Goal: Task Accomplishment & Management: Manage account settings

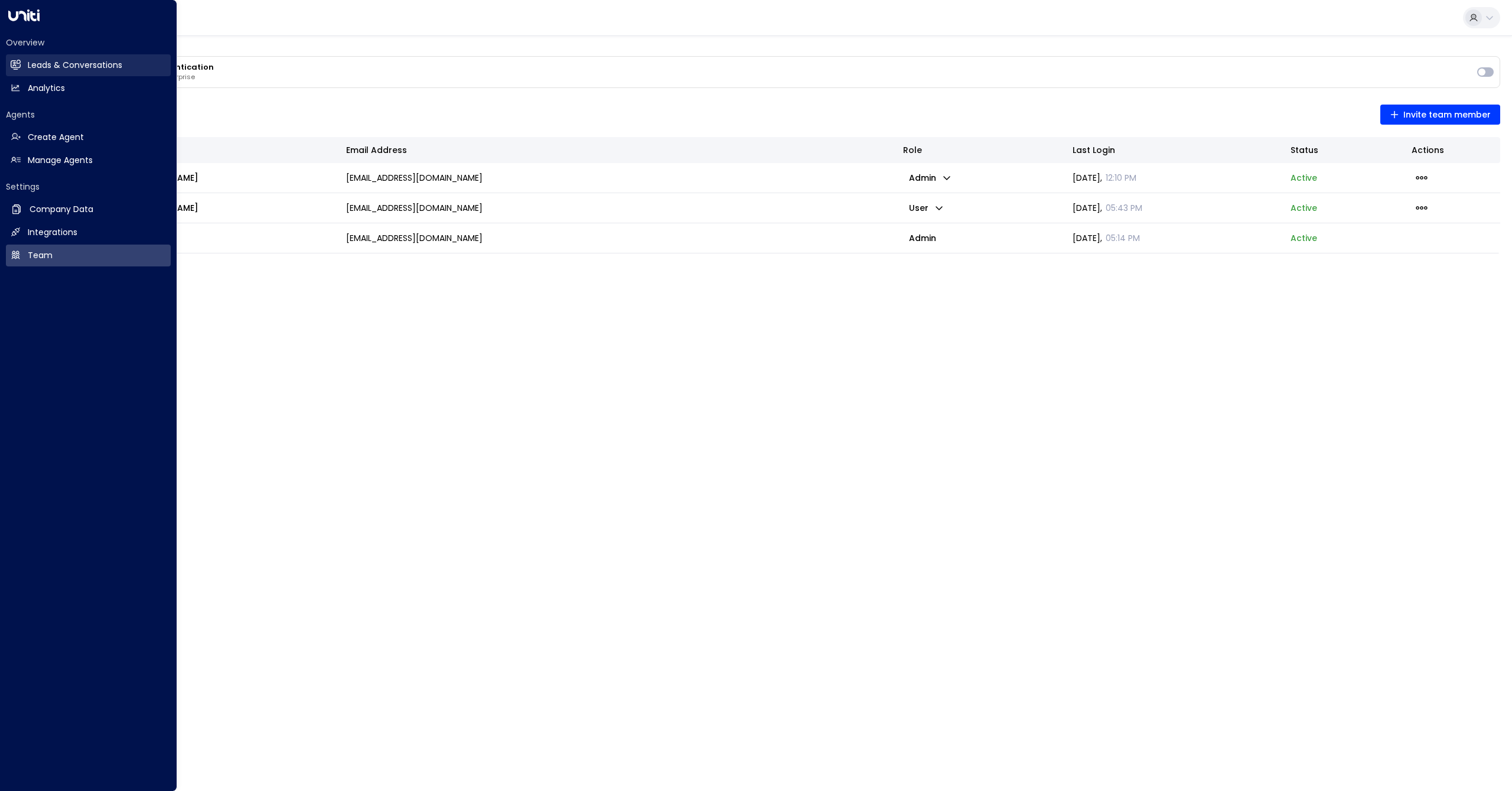
click at [89, 67] on h2 "Leads & Conversations" at bounding box center [75, 65] width 95 height 13
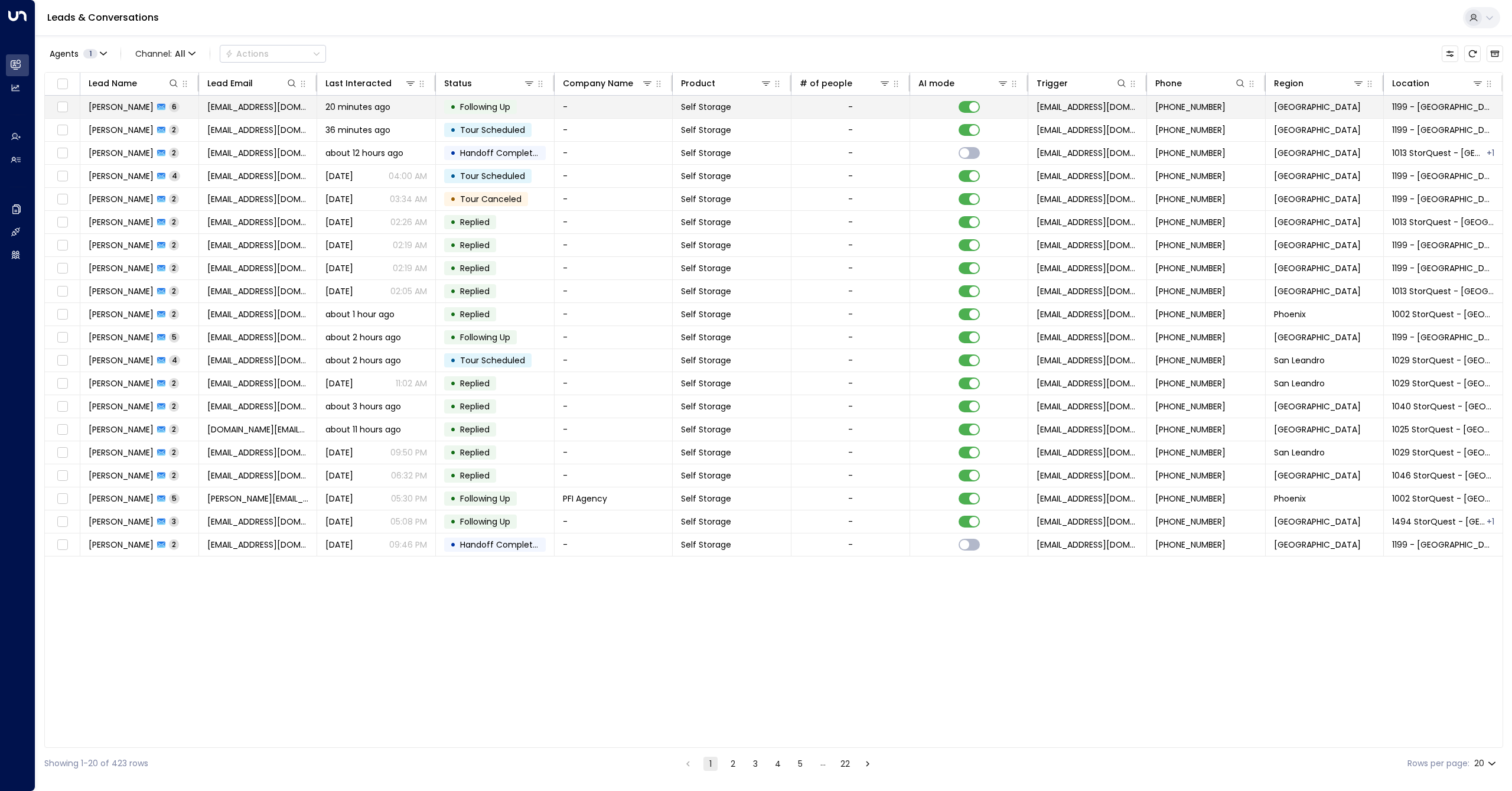
click at [380, 115] on td "20 minutes ago" at bounding box center [376, 107] width 119 height 22
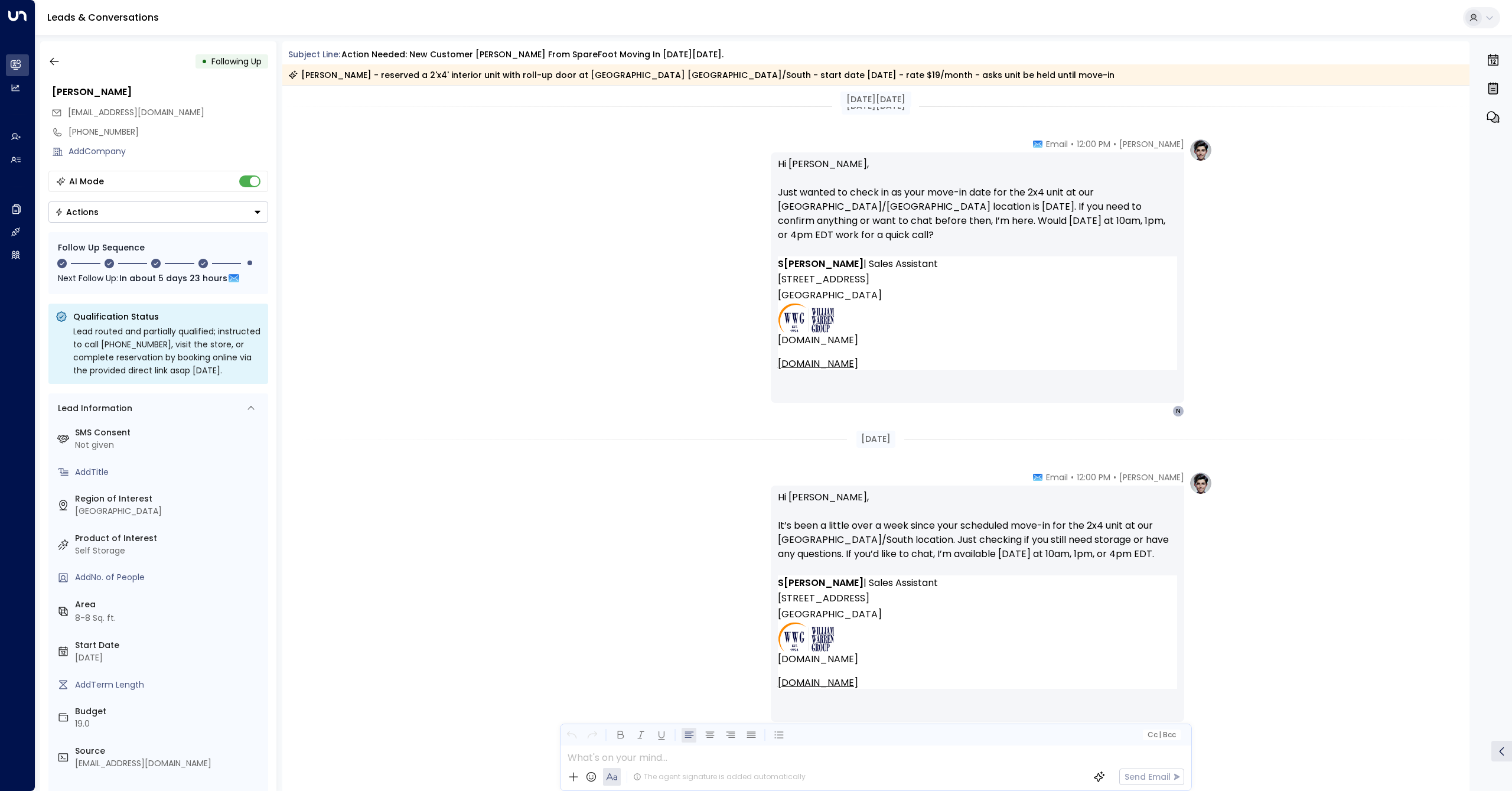
scroll to position [2195, 0]
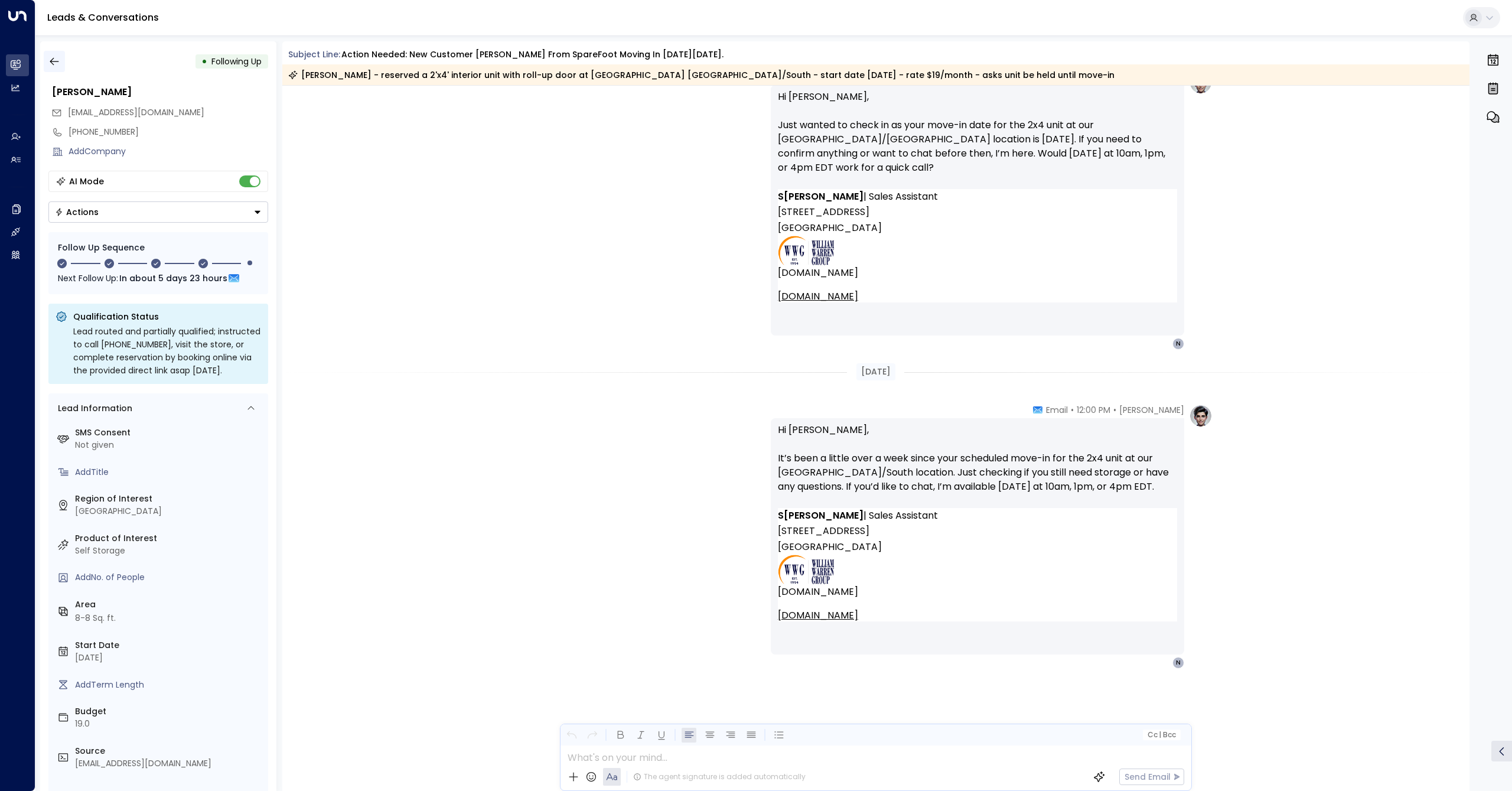
click at [57, 66] on icon "button" at bounding box center [54, 61] width 12 height 12
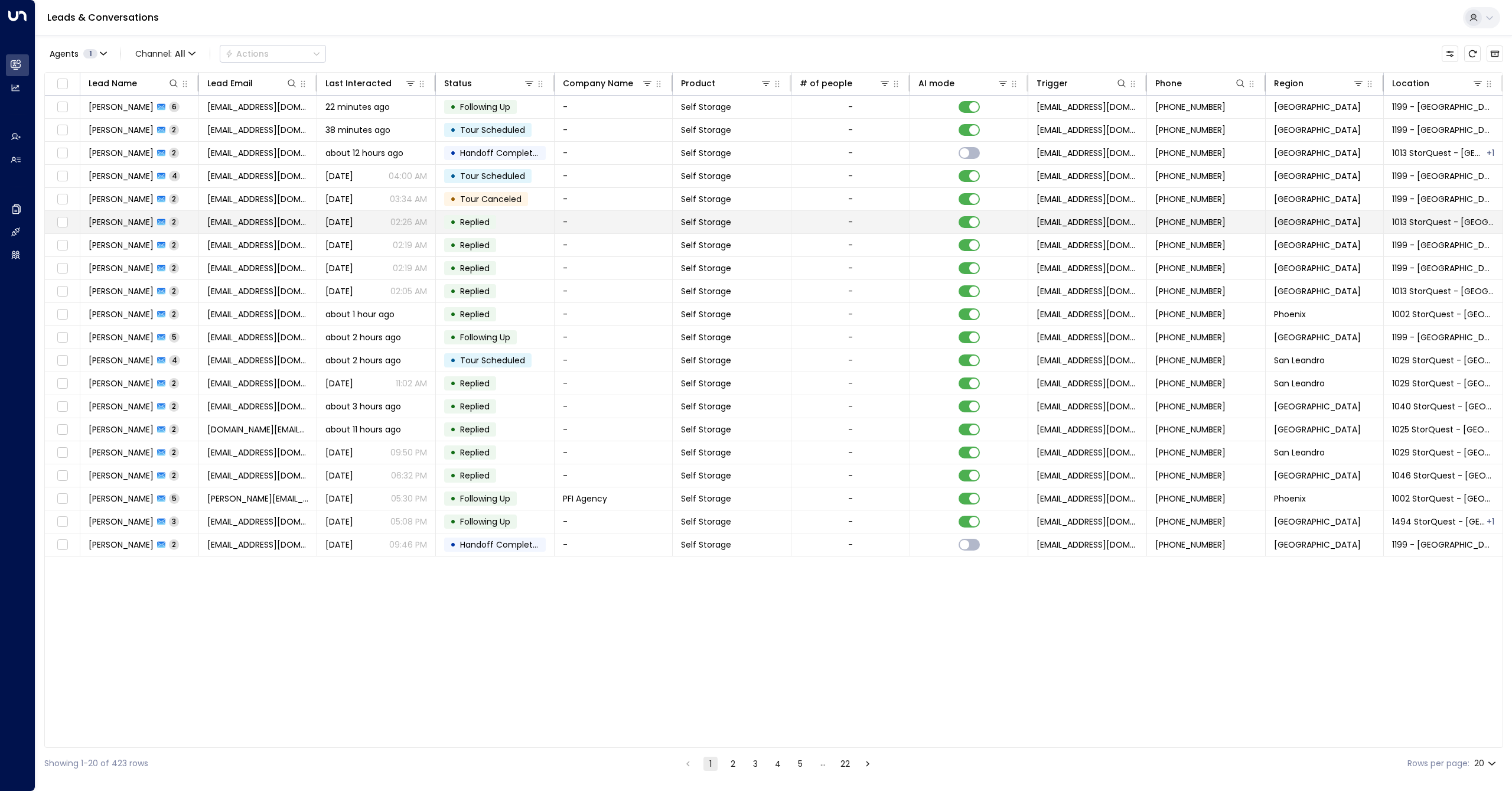
click at [136, 229] on td "[PERSON_NAME] 2" at bounding box center [139, 222] width 119 height 22
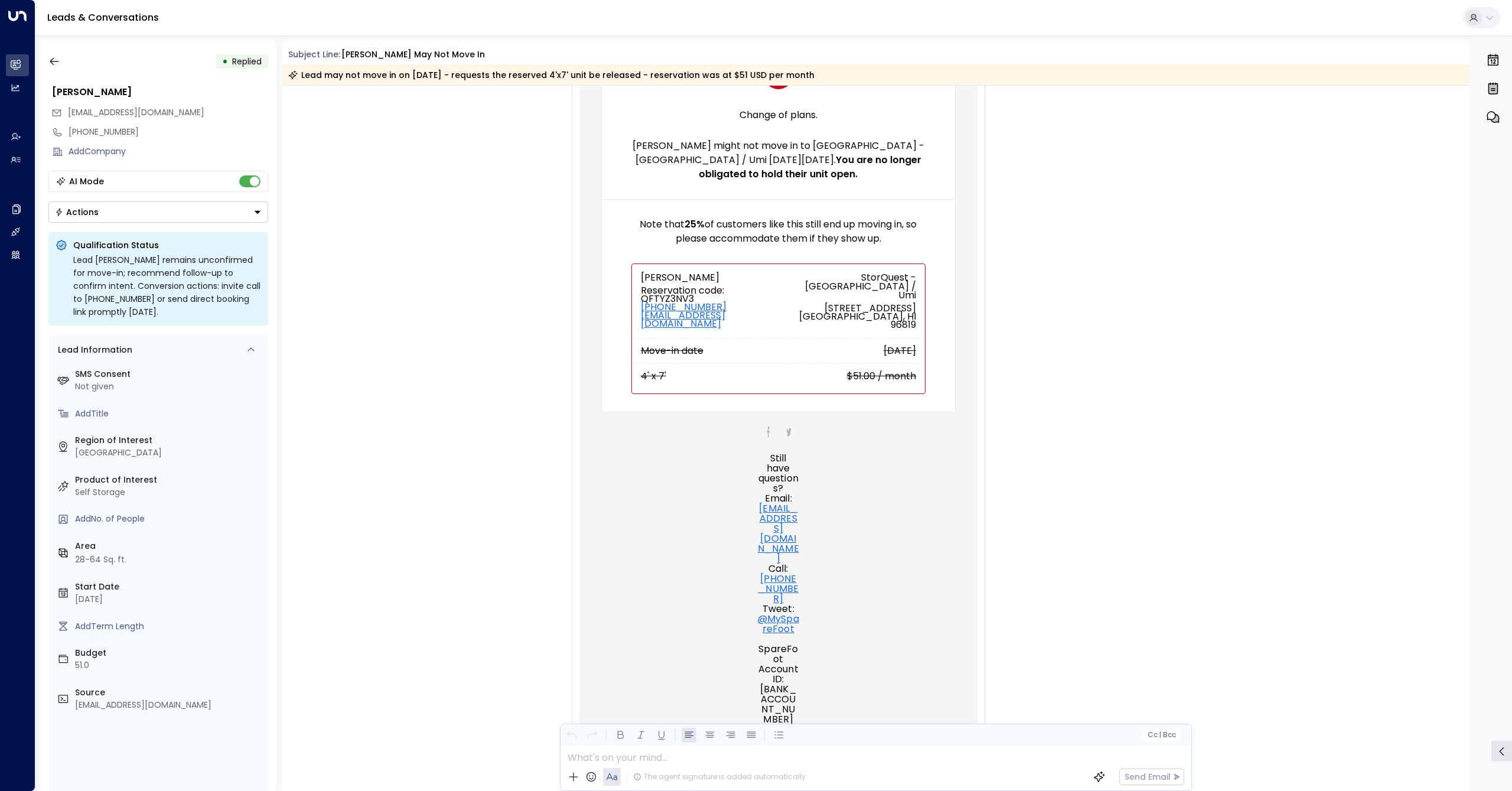
scroll to position [205, 0]
click at [54, 60] on icon "button" at bounding box center [54, 61] width 12 height 12
